Goal: Information Seeking & Learning: Get advice/opinions

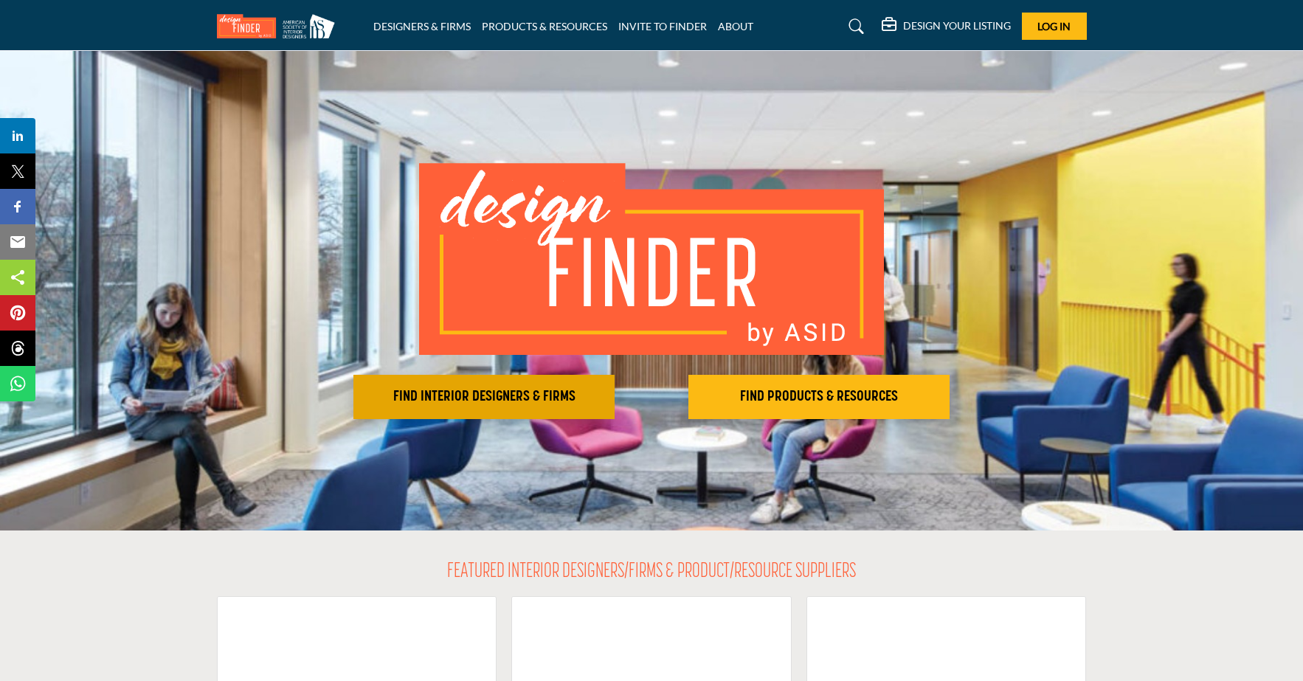
click at [461, 397] on h2 "FIND INTERIOR DESIGNERS & FIRMS" at bounding box center [484, 397] width 252 height 18
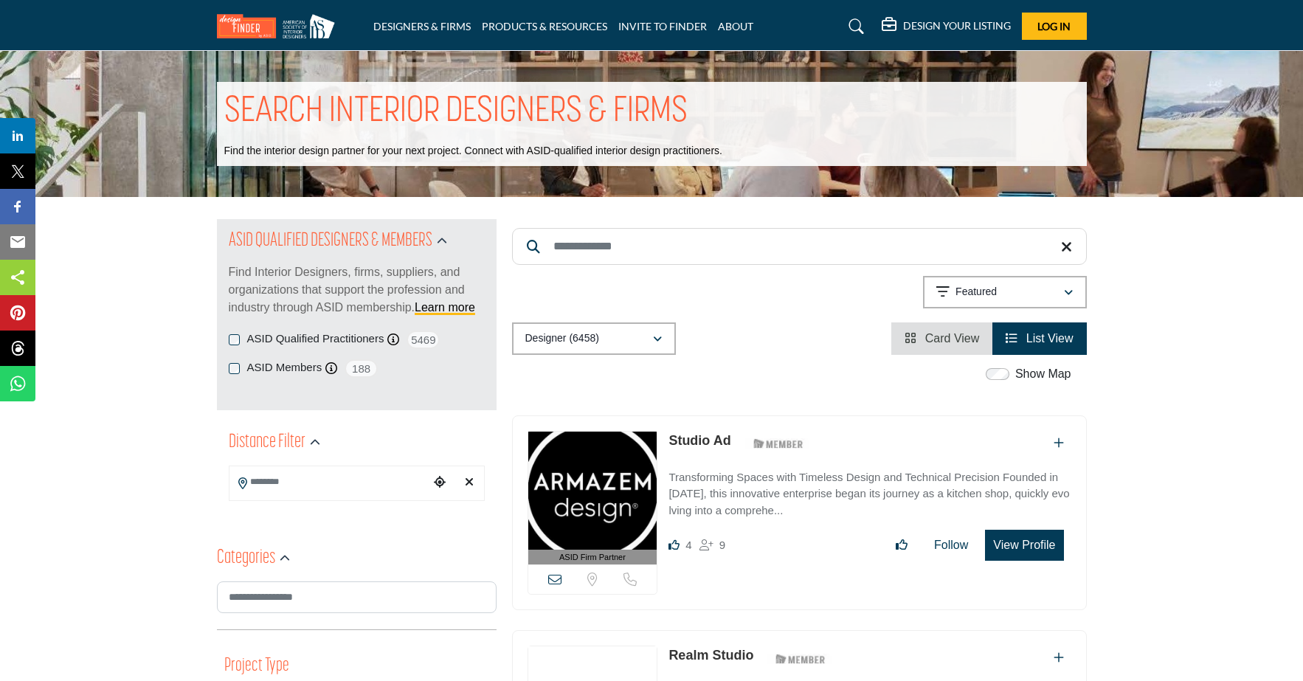
click at [582, 258] on input "Search Keyword" at bounding box center [799, 246] width 575 height 37
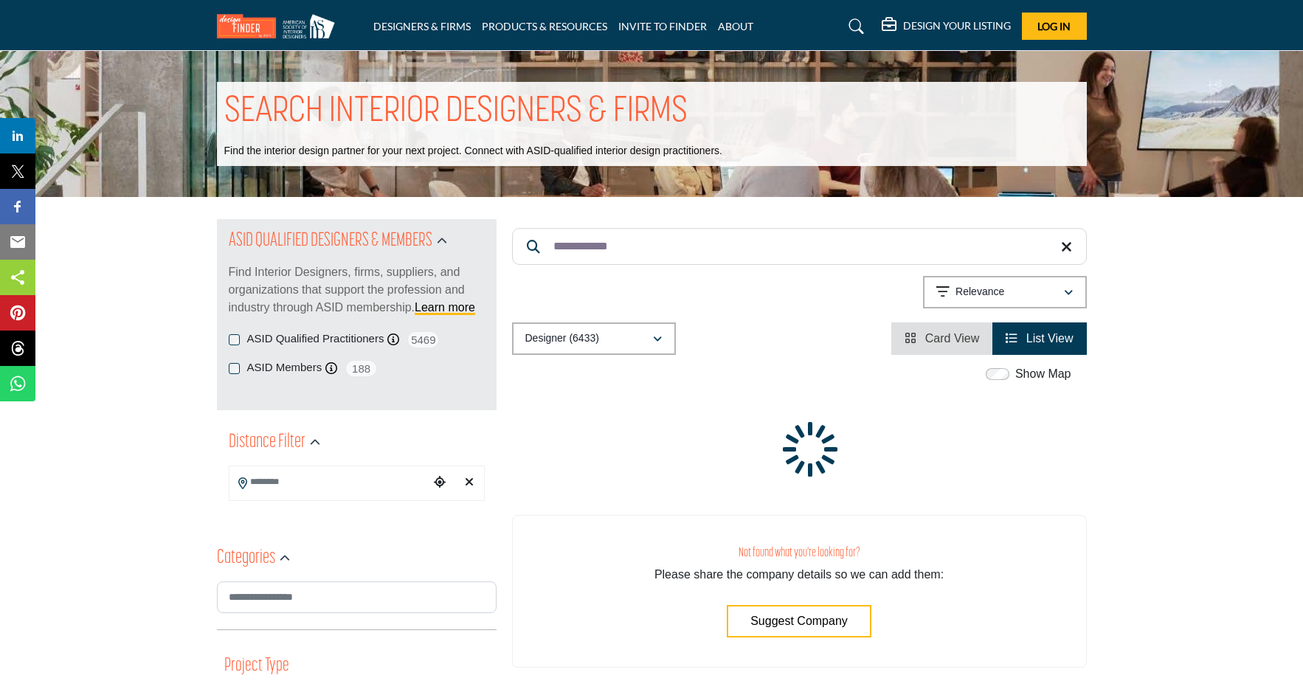
type input "**********"
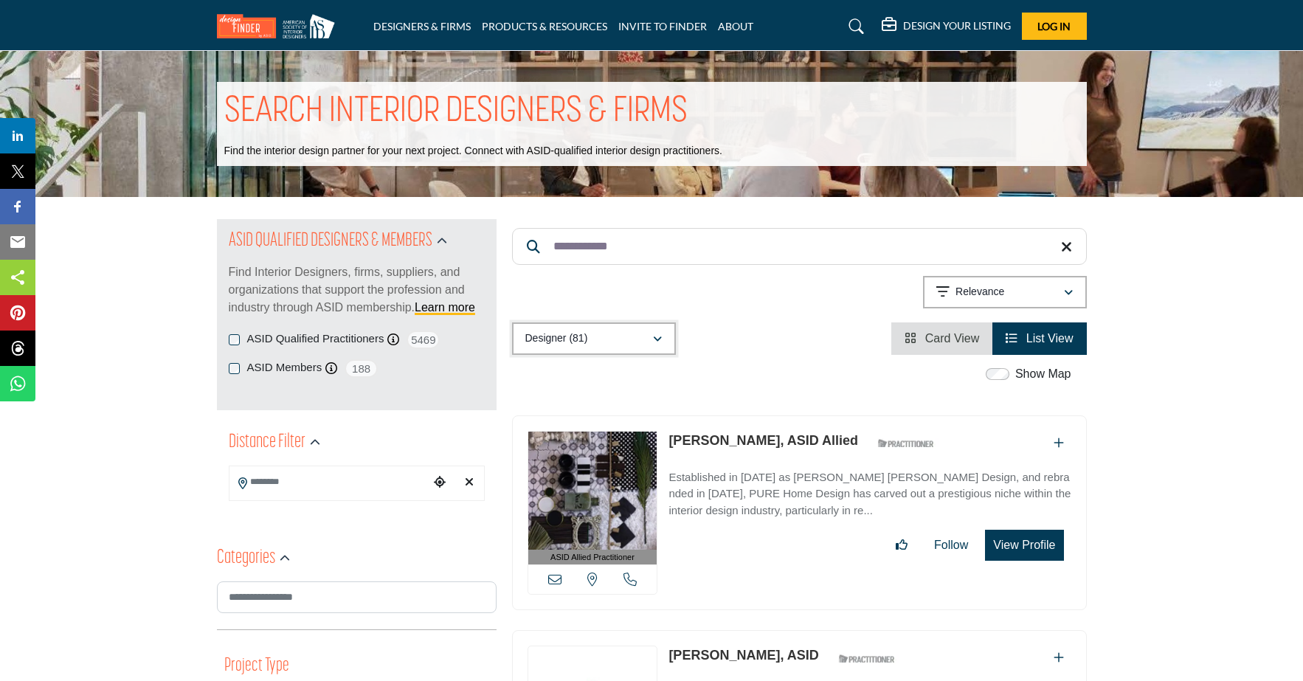
click at [657, 338] on icon "button" at bounding box center [657, 339] width 9 height 10
click at [551, 444] on span "Projects" at bounding box center [547, 444] width 38 height 13
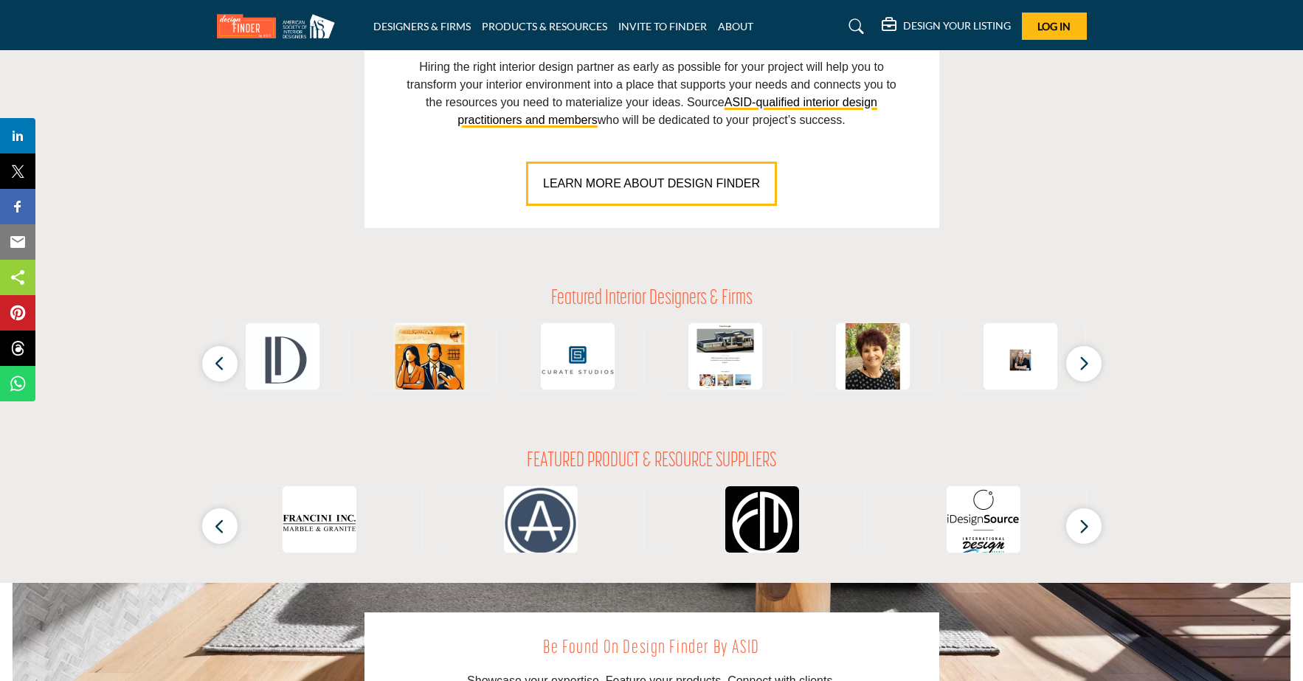
scroll to position [1210, 0]
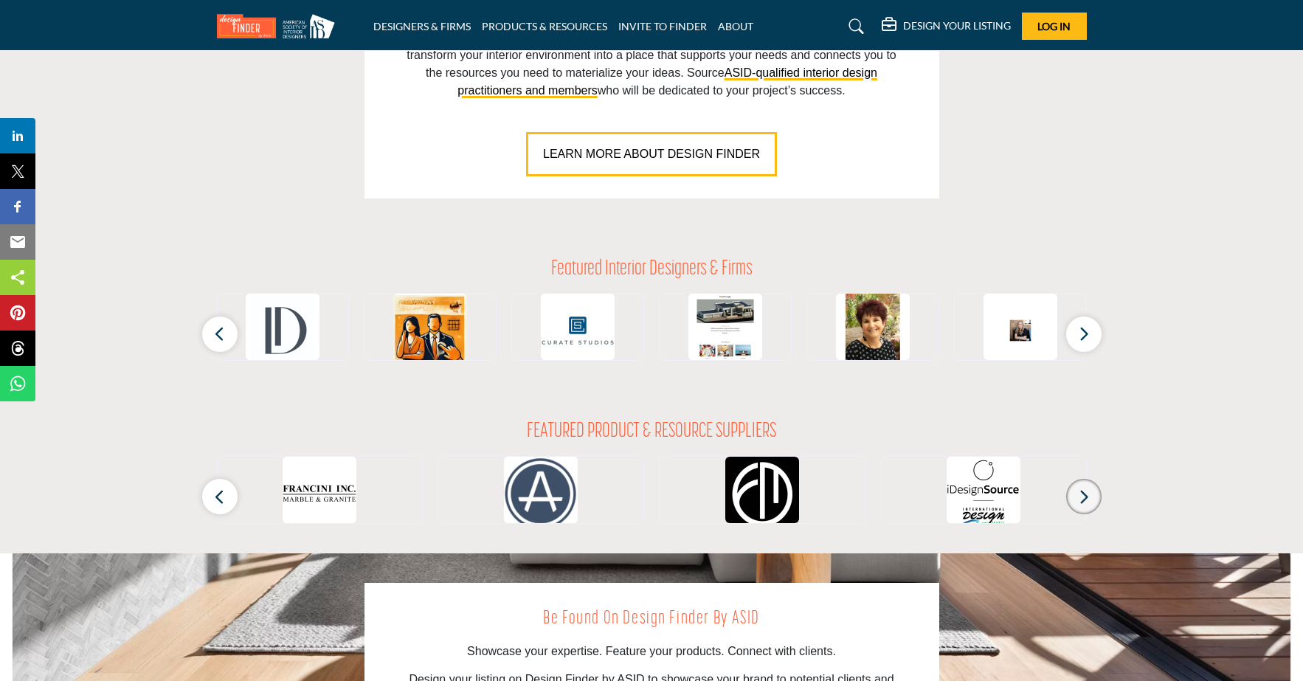
click at [1088, 493] on icon "button" at bounding box center [1084, 497] width 12 height 18
click at [1081, 497] on icon "button" at bounding box center [1084, 497] width 12 height 18
click at [1002, 486] on img at bounding box center [984, 494] width 74 height 74
click at [971, 486] on img at bounding box center [984, 494] width 74 height 74
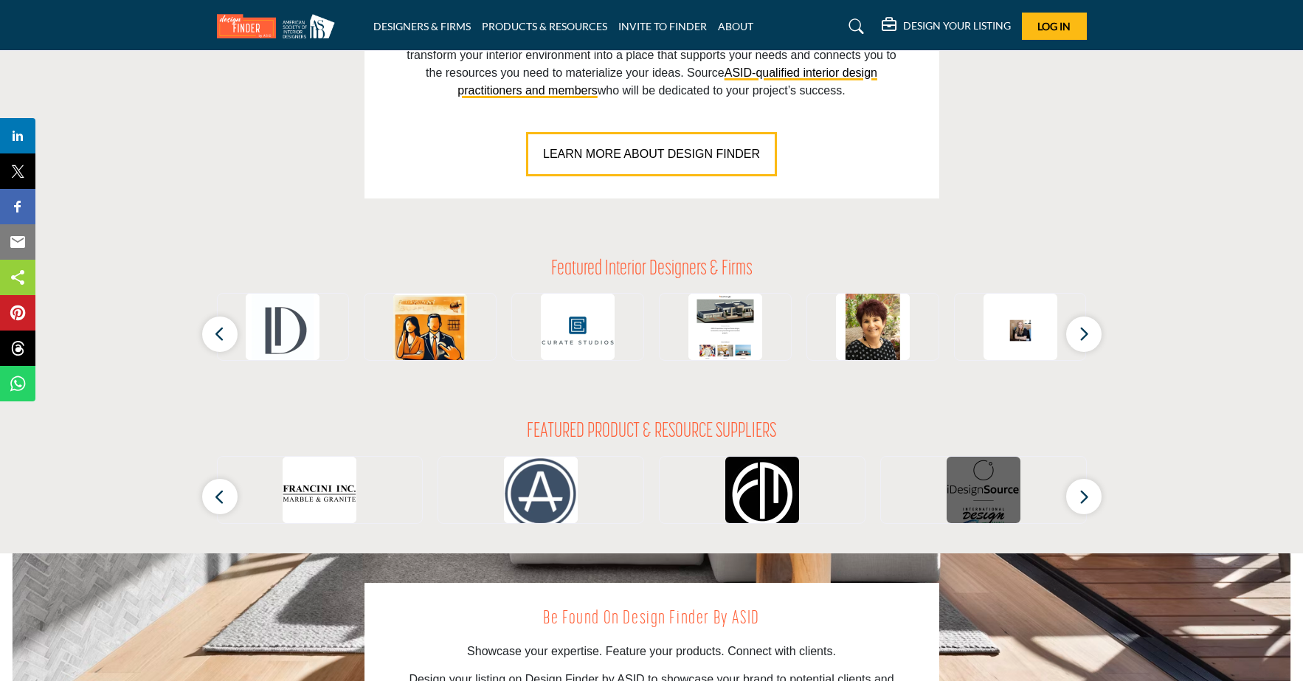
click at [971, 486] on img at bounding box center [984, 494] width 74 height 74
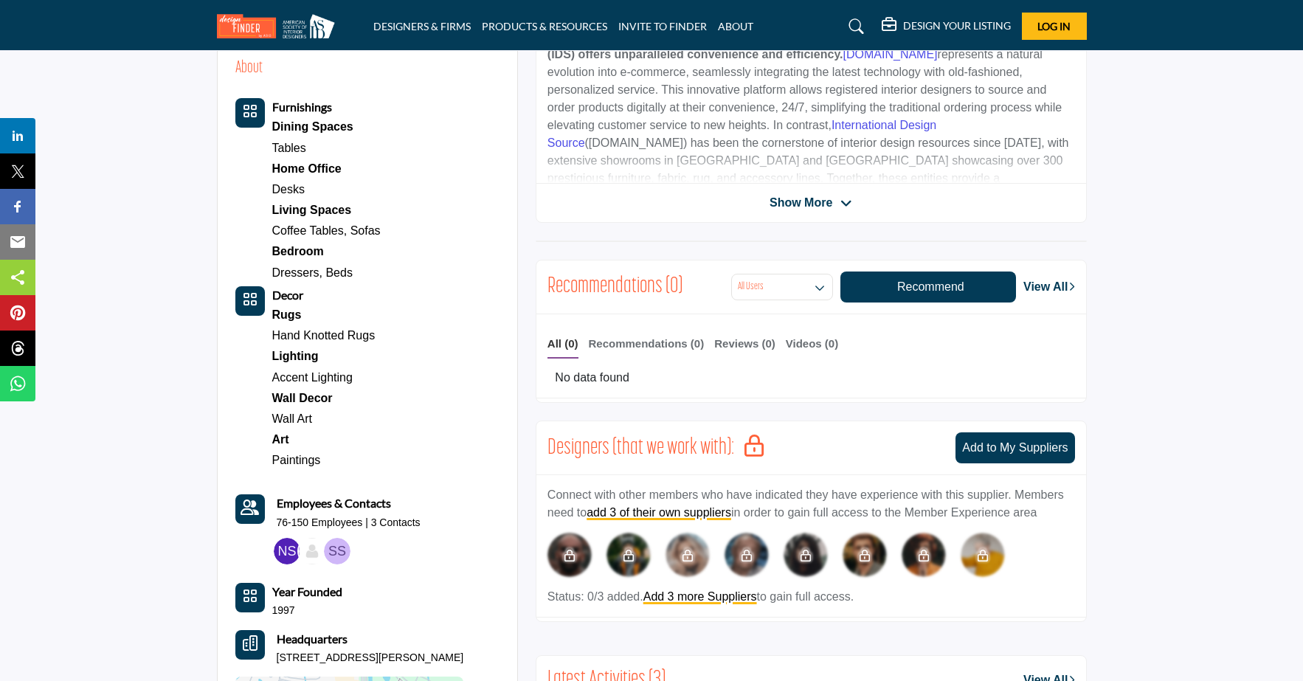
scroll to position [472, 0]
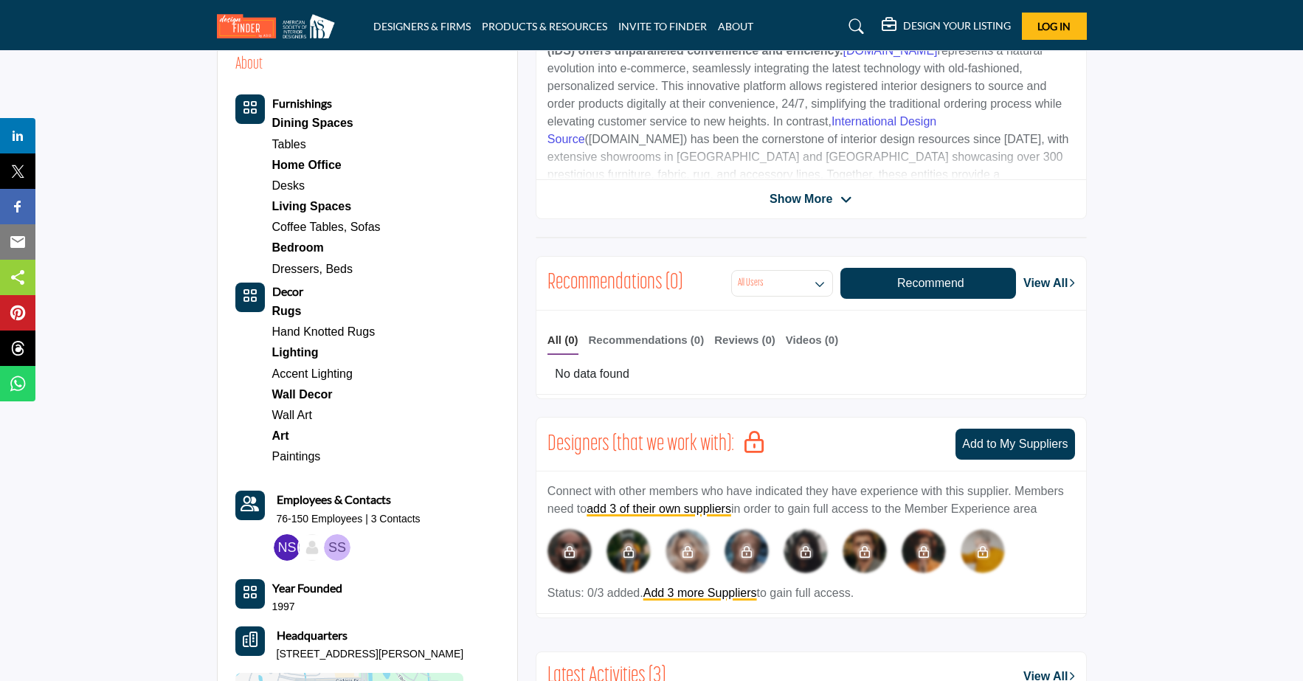
click at [282, 435] on div "Art" at bounding box center [323, 436] width 103 height 21
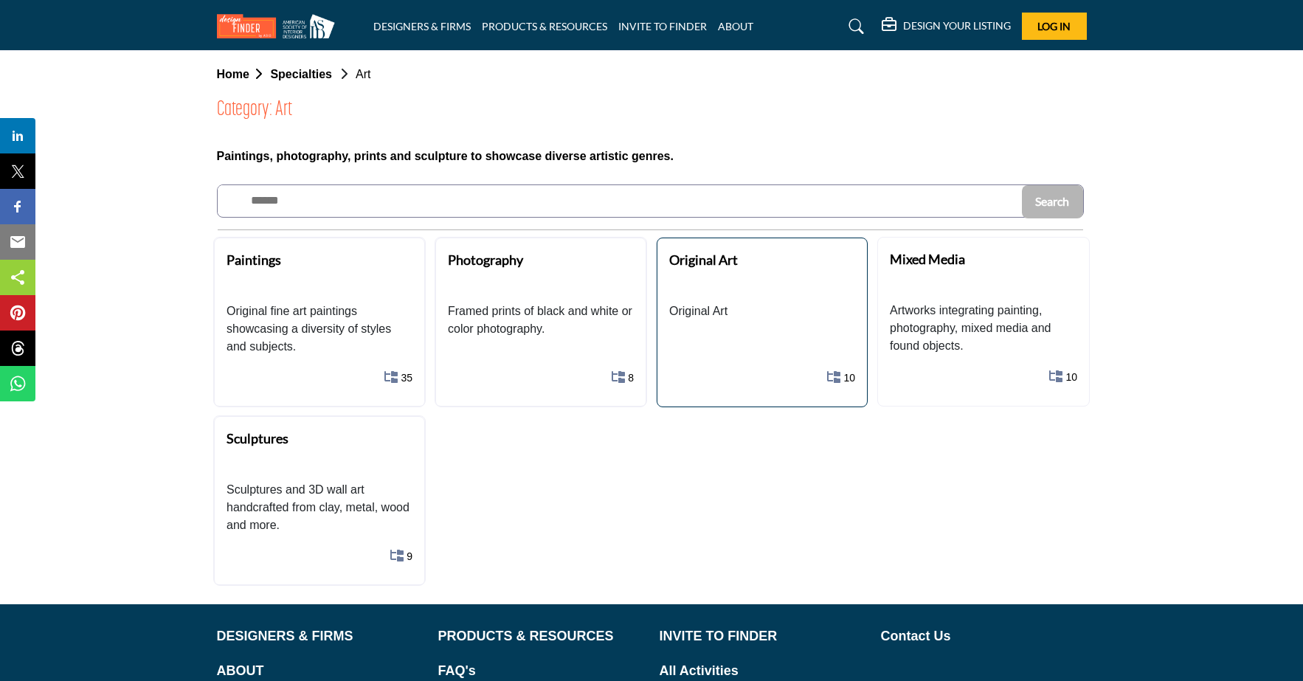
click at [688, 296] on div "Original Art Original Art Show All 10 Sub-Categories" at bounding box center [762, 323] width 211 height 170
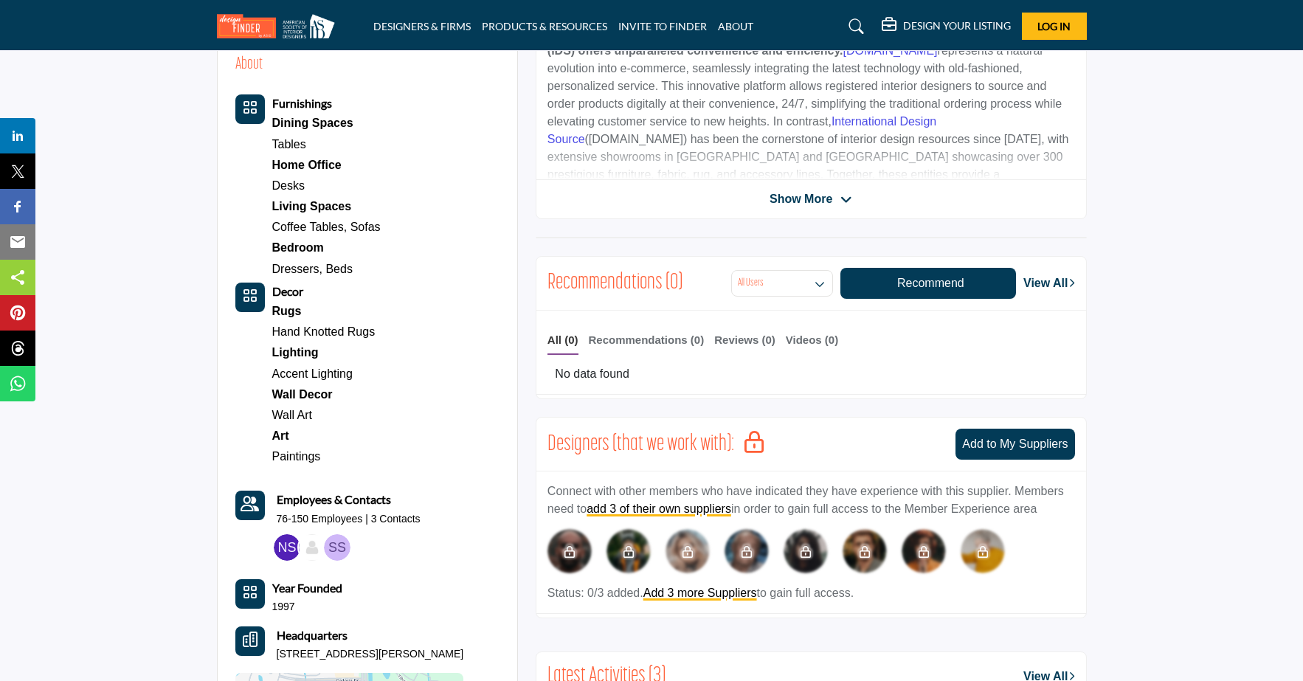
click at [293, 204] on div "Living Spaces" at bounding box center [326, 206] width 109 height 21
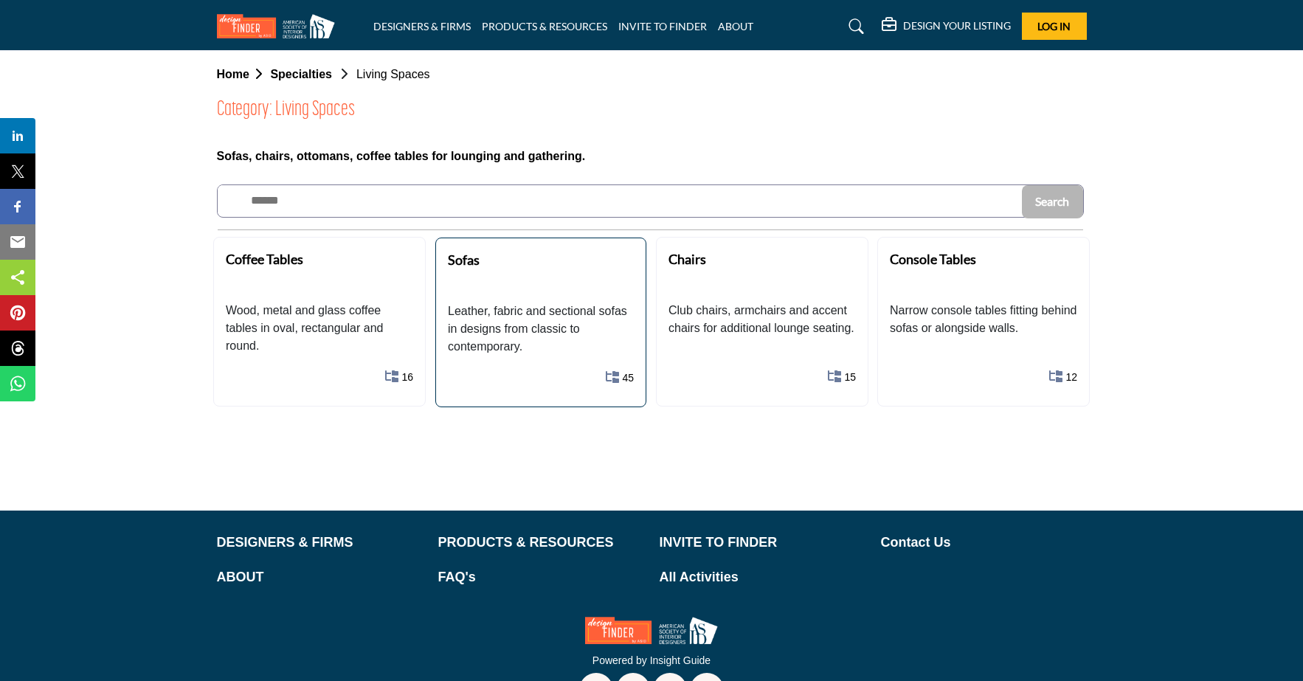
click at [466, 269] on div "Sofas" at bounding box center [534, 270] width 173 height 41
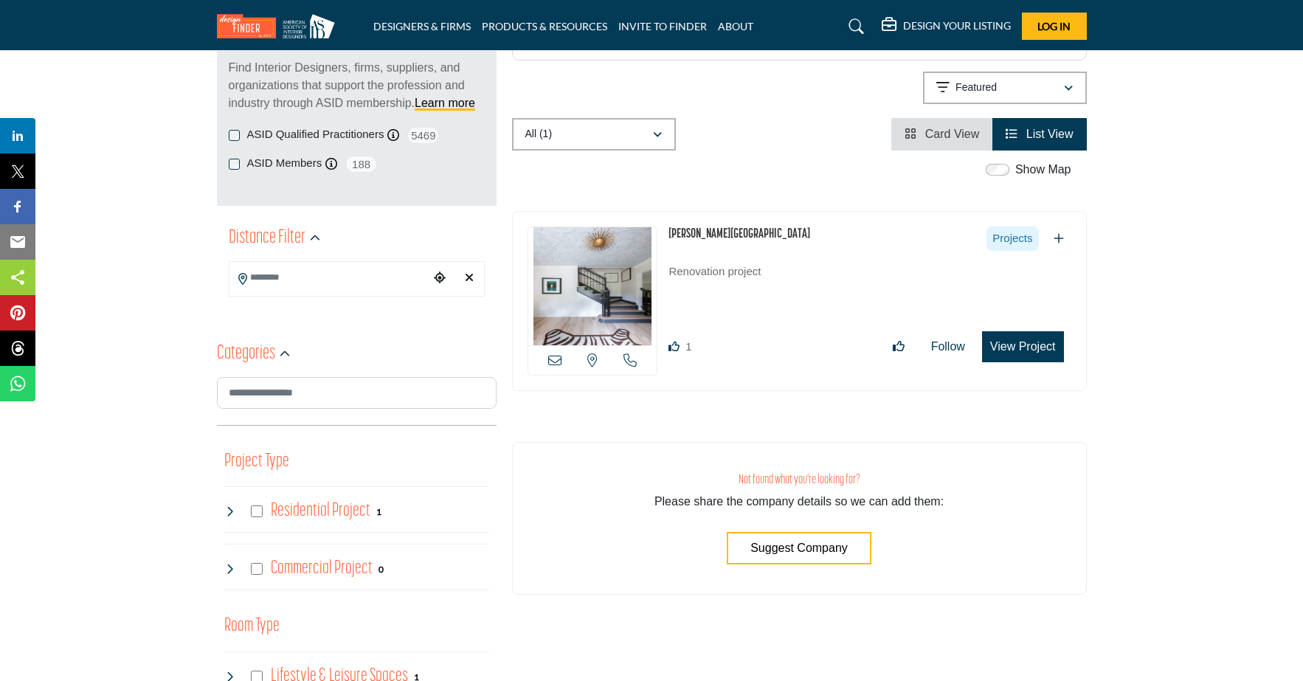
scroll to position [207, 0]
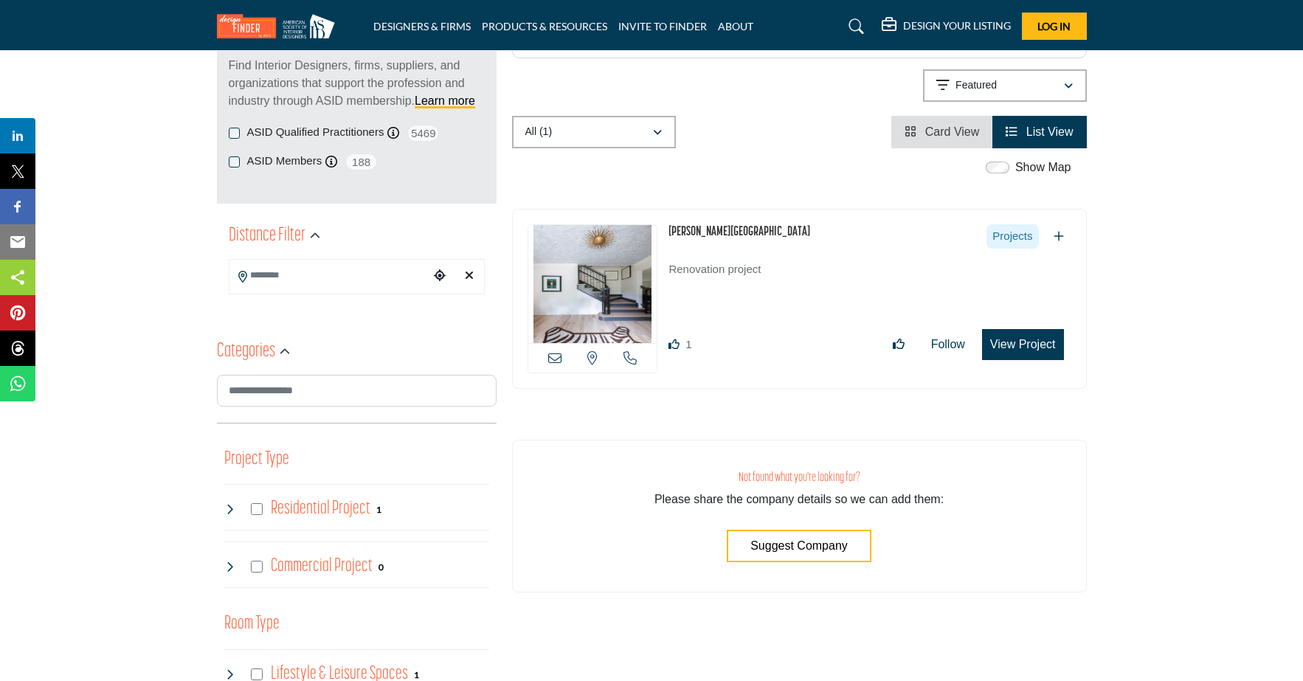
click at [1008, 343] on button "View Project" at bounding box center [1023, 344] width 82 height 31
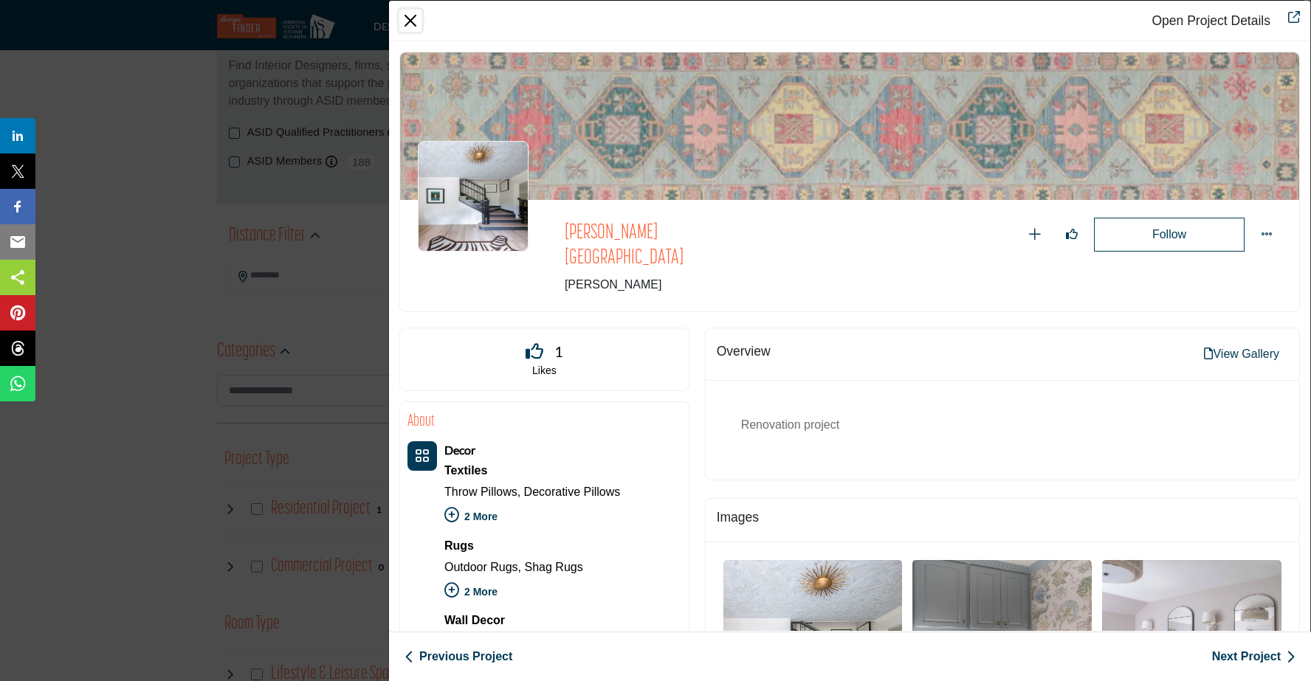
click at [413, 18] on button "Close" at bounding box center [410, 21] width 22 height 22
